Goal: Task Accomplishment & Management: Use online tool/utility

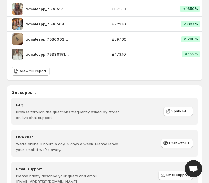
scroll to position [557, 0]
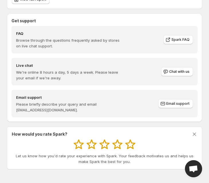
click at [194, 134] on icon at bounding box center [193, 134] width 3 height 3
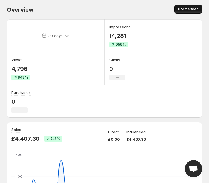
click at [184, 10] on span "Create feed" at bounding box center [187, 9] width 21 height 5
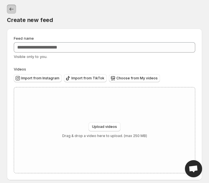
click at [11, 9] on icon "Settings" at bounding box center [12, 9] width 6 height 6
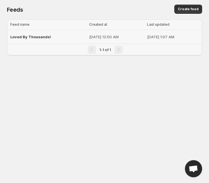
click at [44, 38] on span "Loved By Thousands!" at bounding box center [30, 37] width 41 height 5
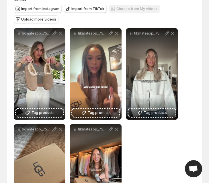
scroll to position [70, 0]
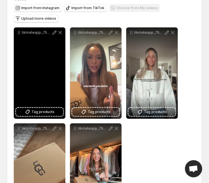
click at [54, 69] on div "tikmateapp_7536876145325788438_hd" at bounding box center [40, 73] width 52 height 92
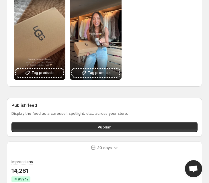
scroll to position [216, 0]
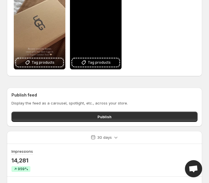
click at [100, 36] on div "tikmateapp_7536508300687428886_hd" at bounding box center [96, 24] width 52 height 92
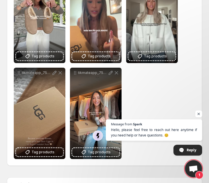
scroll to position [122, 0]
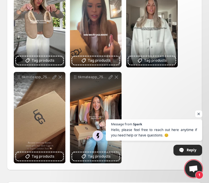
click at [200, 113] on span "Open chat" at bounding box center [198, 114] width 7 height 7
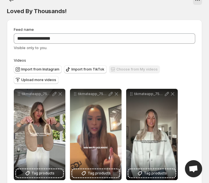
scroll to position [7, 0]
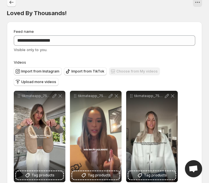
click at [14, 4] on icon "Settings" at bounding box center [12, 2] width 6 height 6
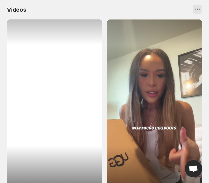
click at [75, 61] on div at bounding box center [54, 103] width 95 height 169
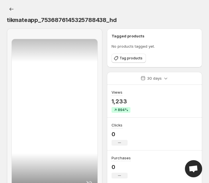
click at [88, 10] on div "tikmateapp_7536876145325788438_hd" at bounding box center [104, 14] width 195 height 19
click at [11, 10] on icon "Settings" at bounding box center [12, 9] width 6 height 6
